Goal: Register for event/course

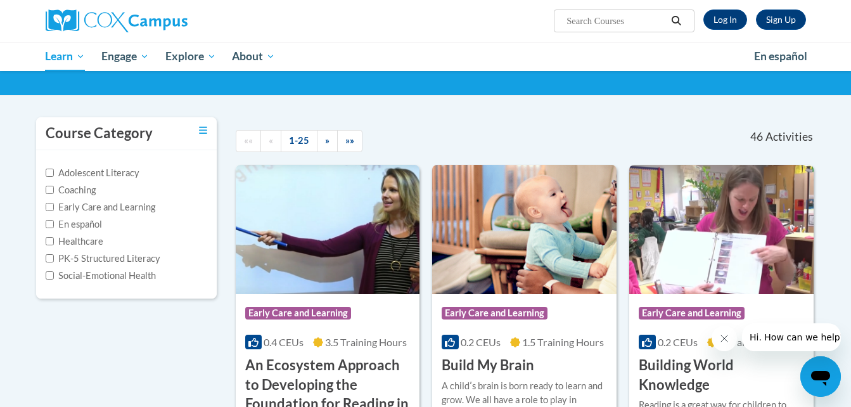
scroll to position [73, 0]
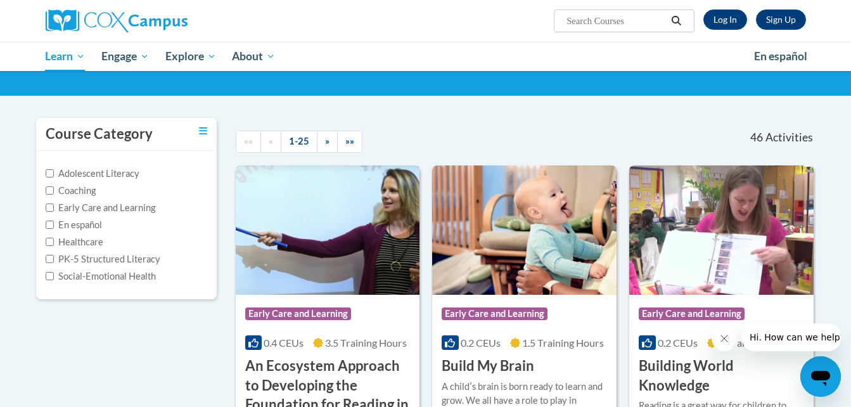
click at [367, 323] on div "Course Category: Early Care and Learning" at bounding box center [327, 315] width 165 height 29
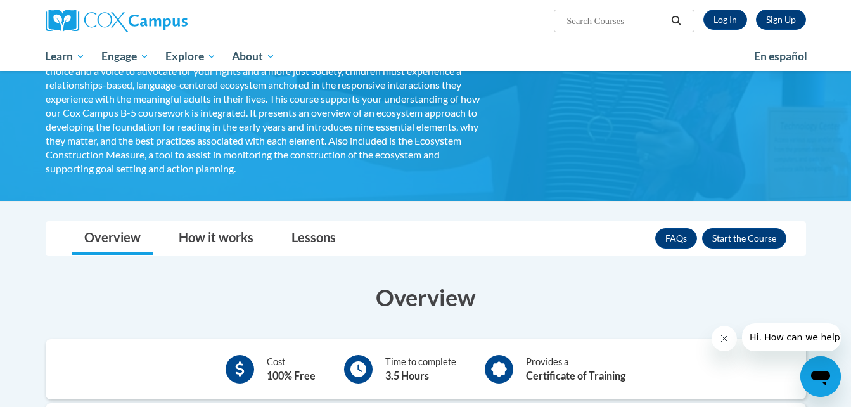
scroll to position [188, 0]
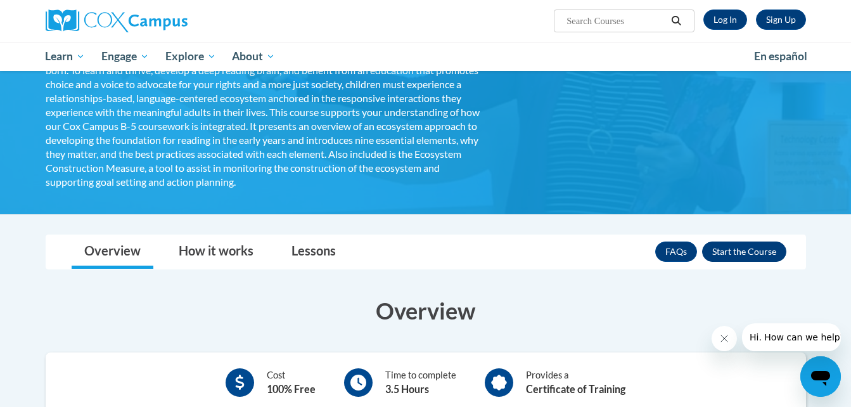
click at [758, 252] on button "Enroll" at bounding box center [744, 251] width 84 height 20
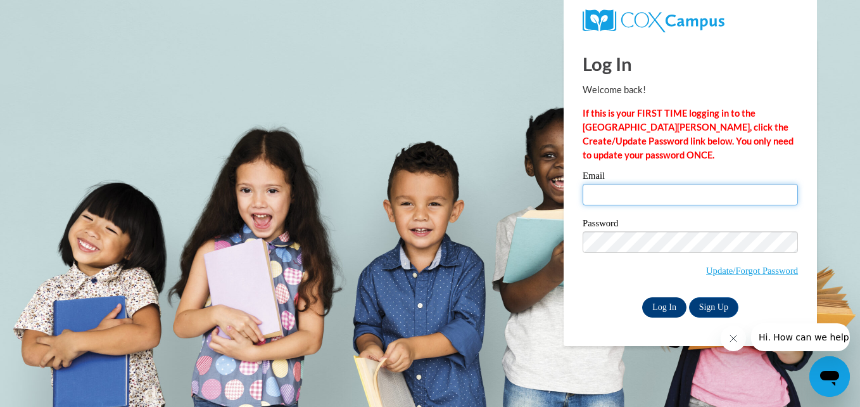
type input "[EMAIL_ADDRESS][DOMAIN_NAME]"
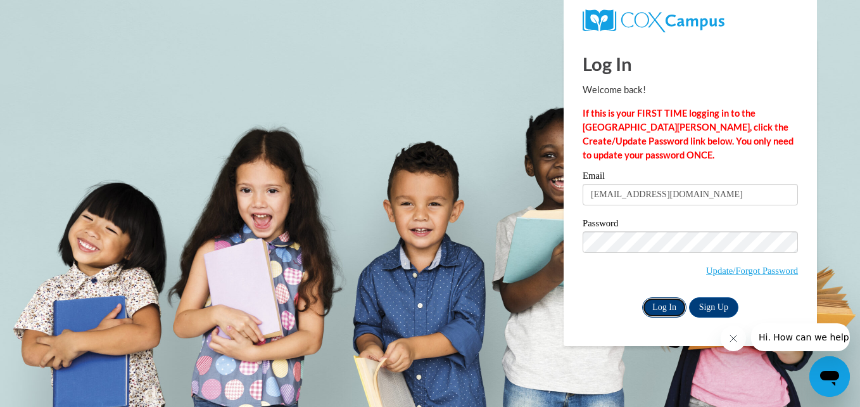
click at [677, 301] on input "Log In" at bounding box center [664, 307] width 44 height 20
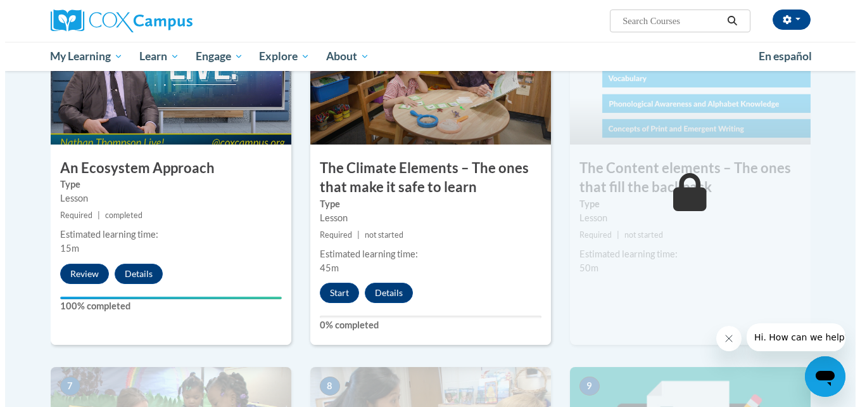
scroll to position [663, 0]
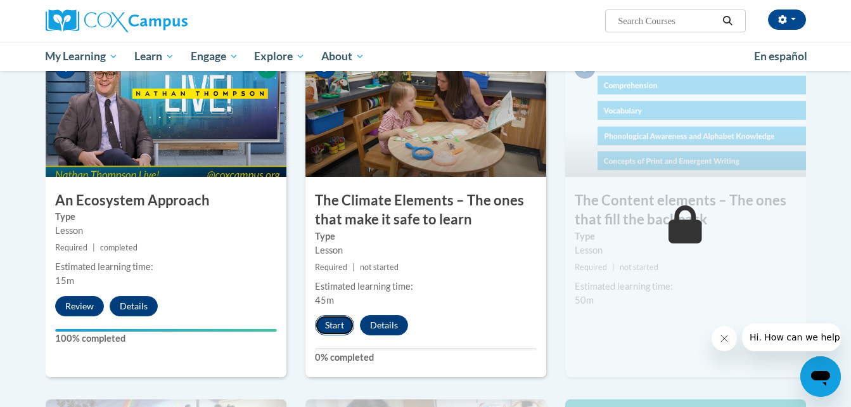
click at [345, 328] on button "Start" at bounding box center [334, 325] width 39 height 20
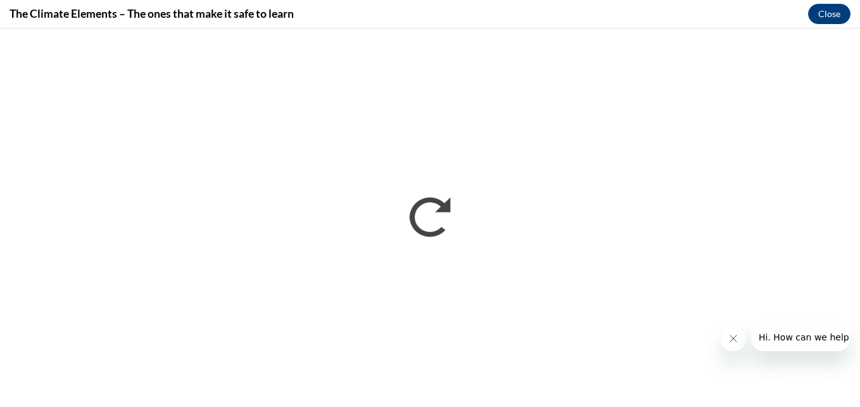
scroll to position [0, 0]
